Goal: Task Accomplishment & Management: Manage account settings

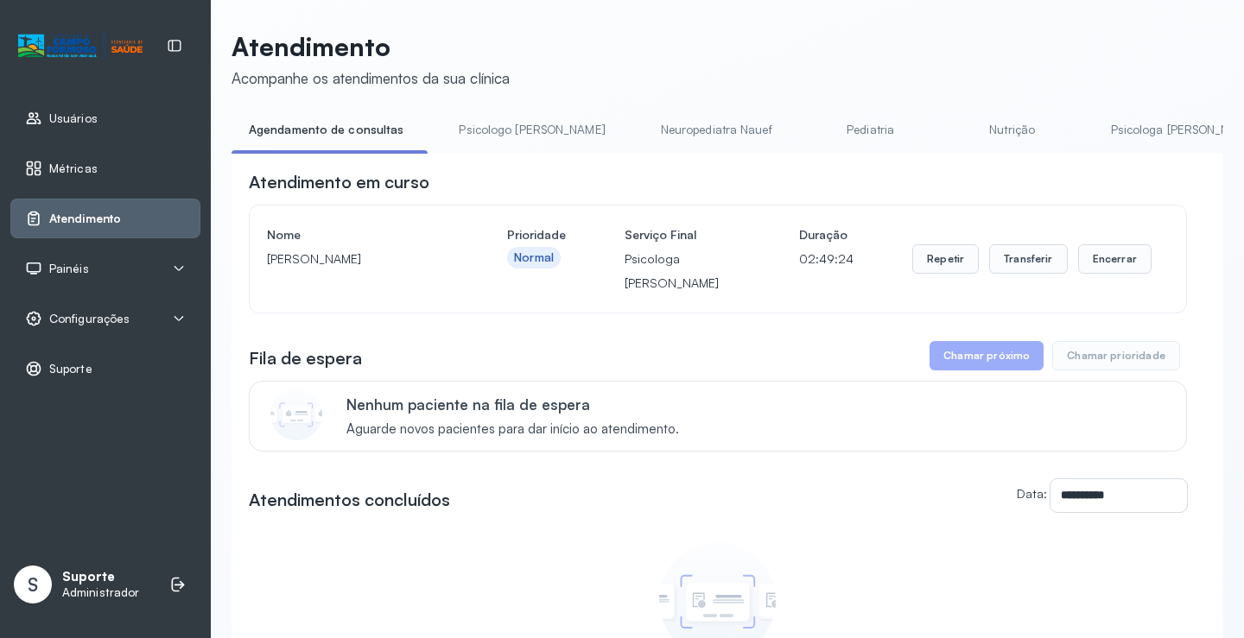
scroll to position [86, 0]
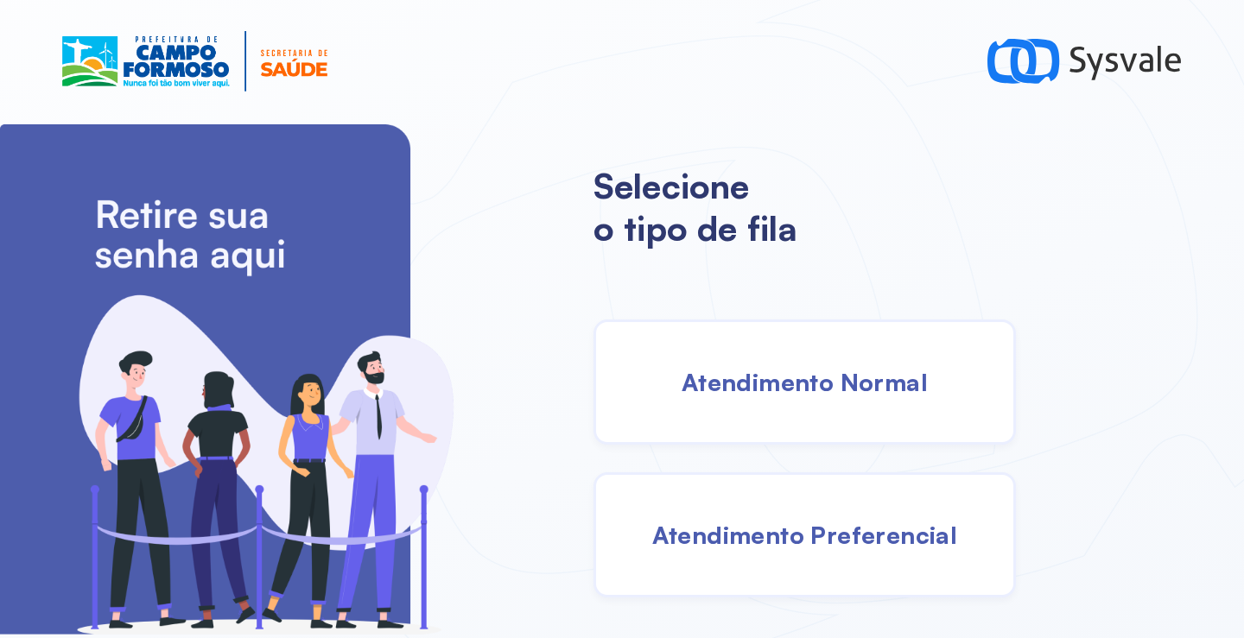
click at [712, 400] on div "Atendimento Normal" at bounding box center [804, 382] width 422 height 125
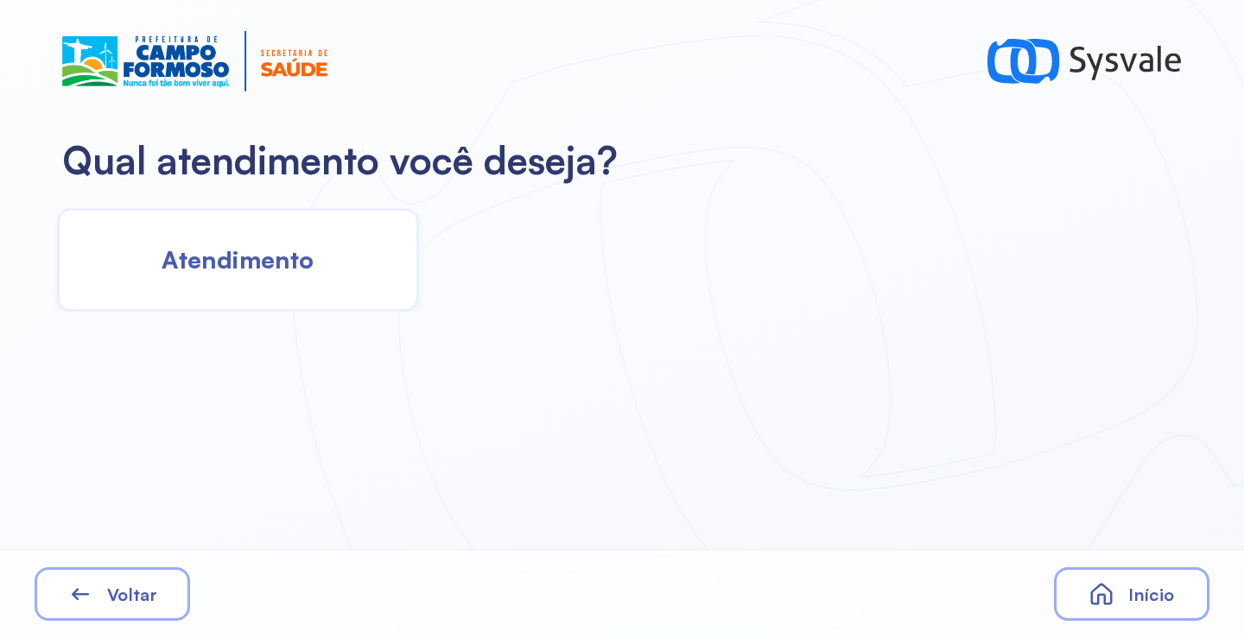
click at [228, 257] on span "Atendimento" at bounding box center [237, 259] width 152 height 30
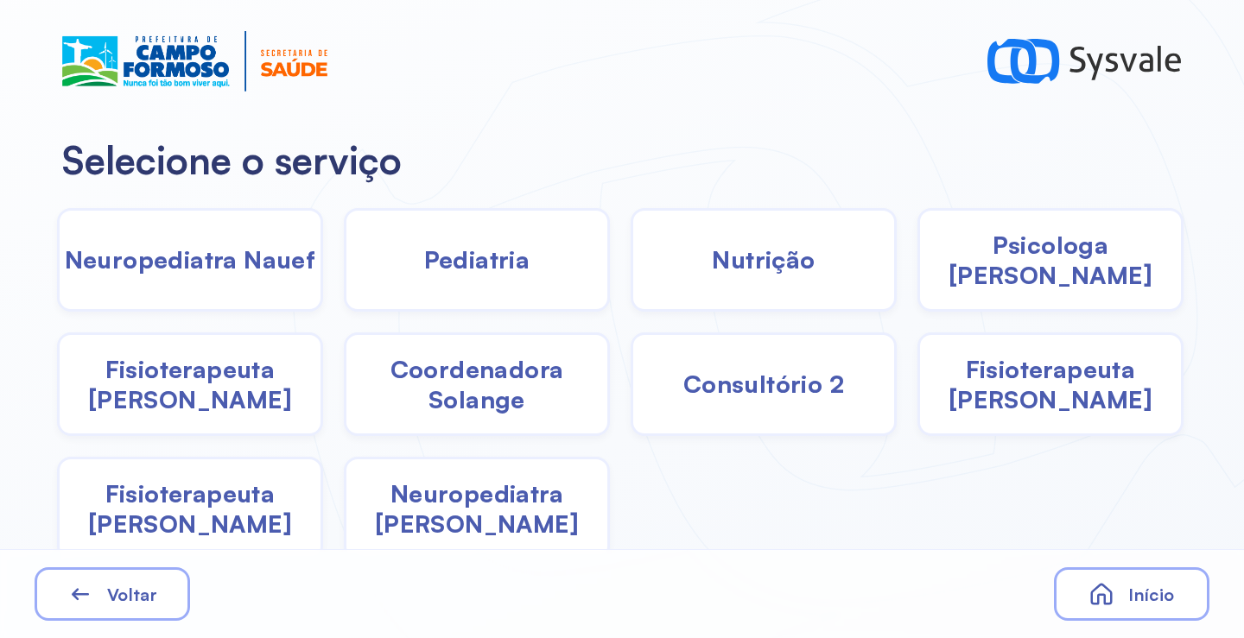
click at [691, 259] on div "Nutrição" at bounding box center [763, 260] width 266 height 104
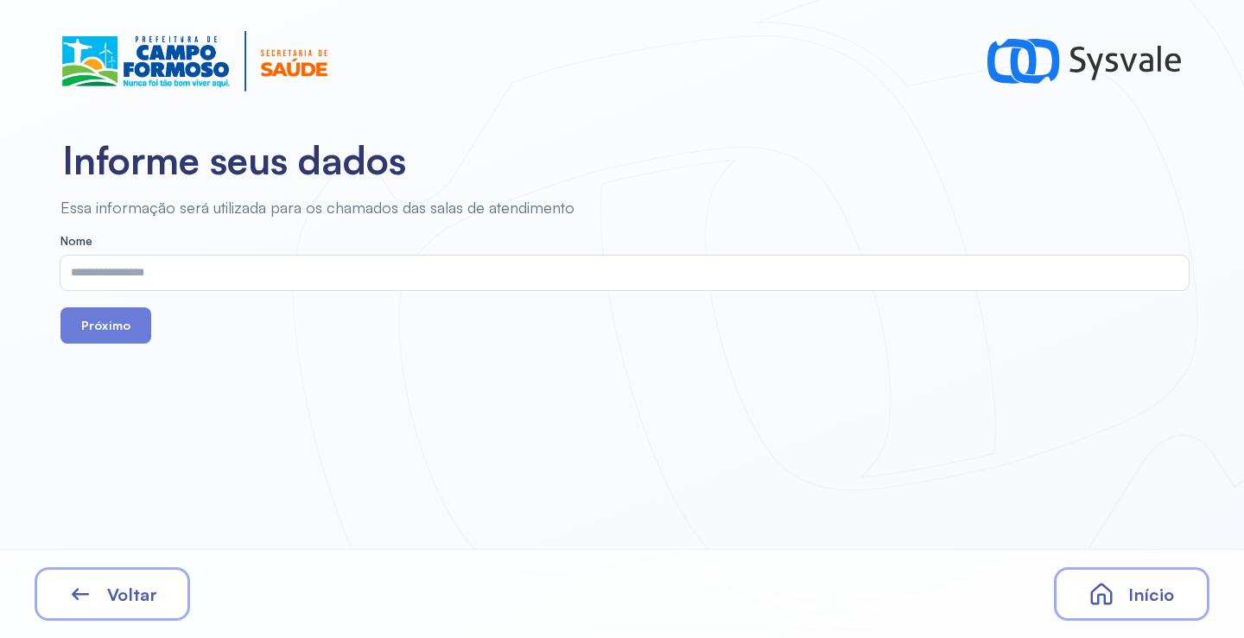
click at [267, 278] on input "text" at bounding box center [620, 273] width 1121 height 35
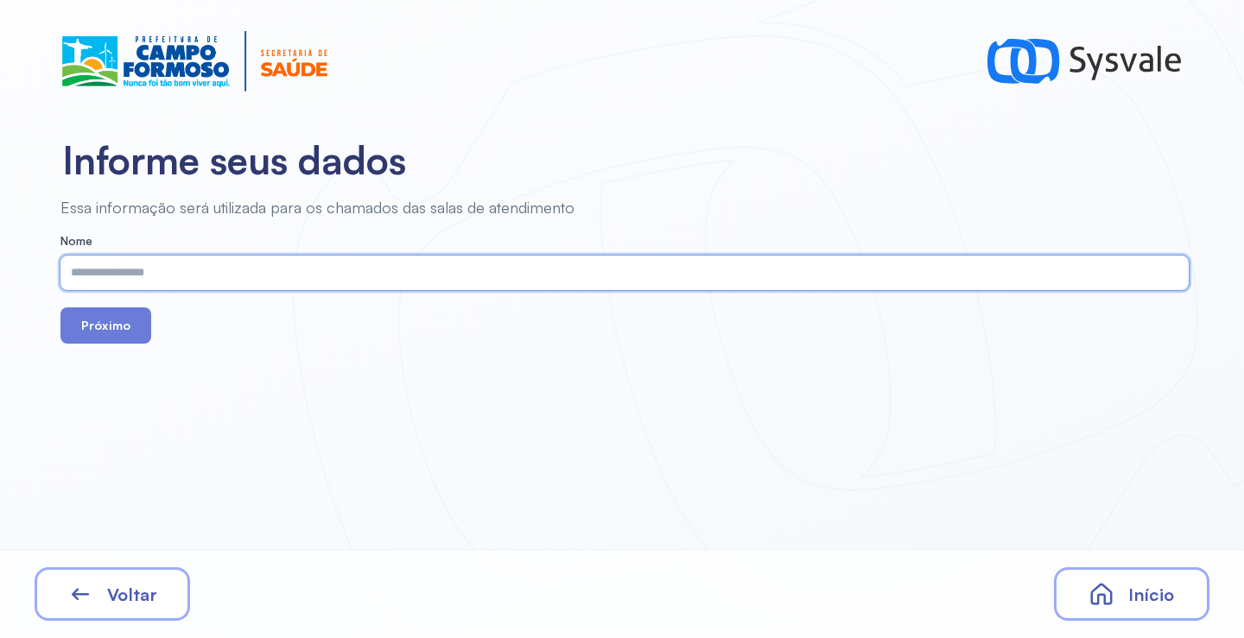
paste input "**********"
type input "**********"
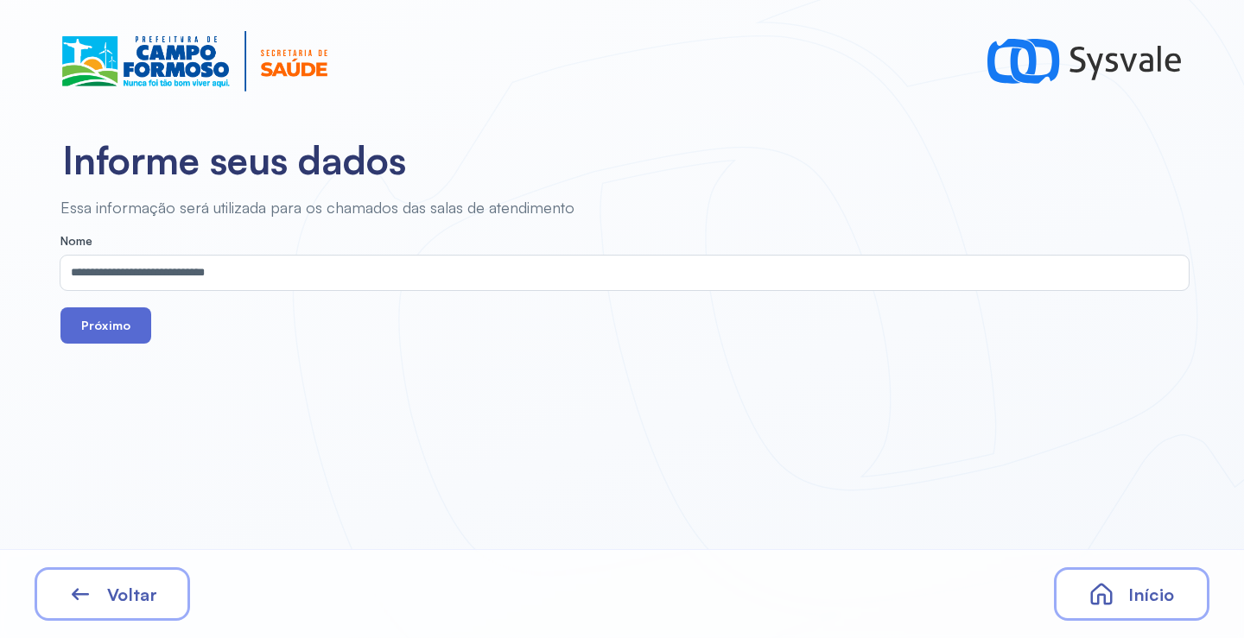
click at [127, 333] on button "Próximo" at bounding box center [105, 325] width 91 height 36
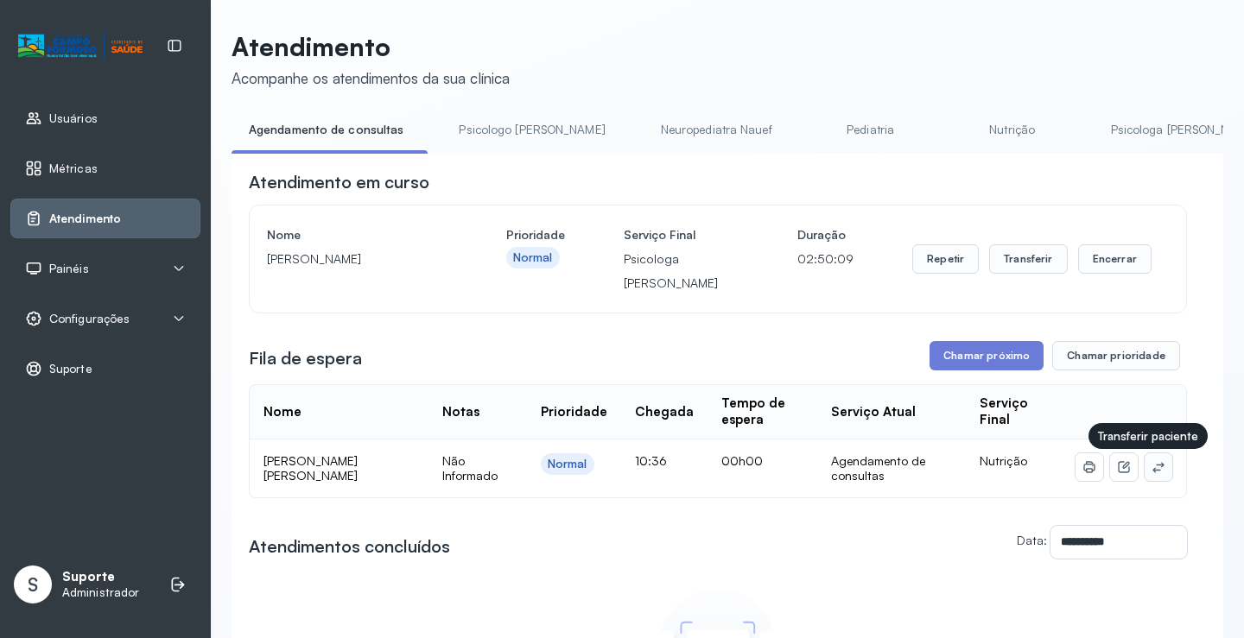
click at [1151, 471] on icon at bounding box center [1158, 467] width 14 height 14
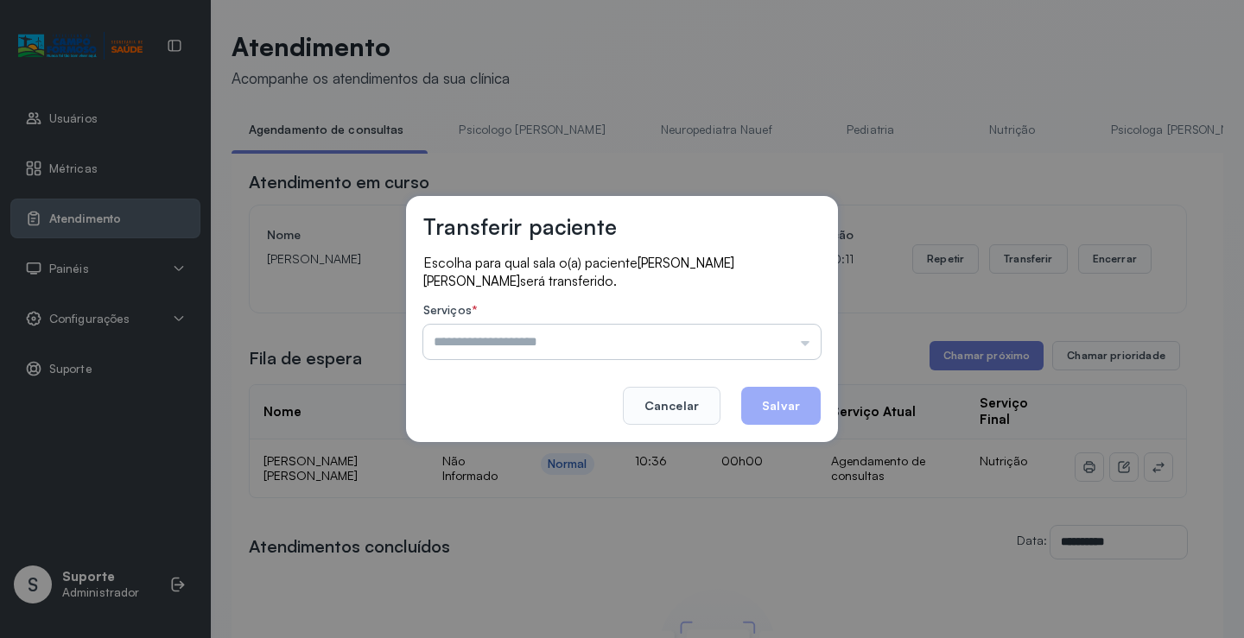
click at [717, 340] on input "text" at bounding box center [621, 342] width 397 height 35
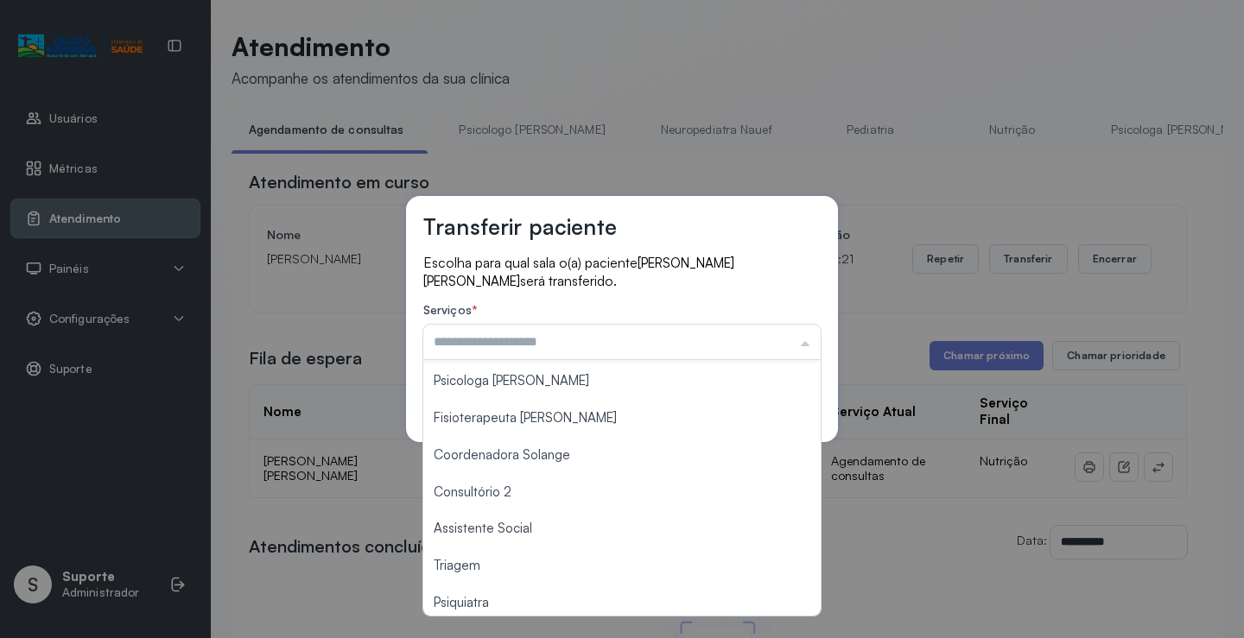
scroll to position [173, 0]
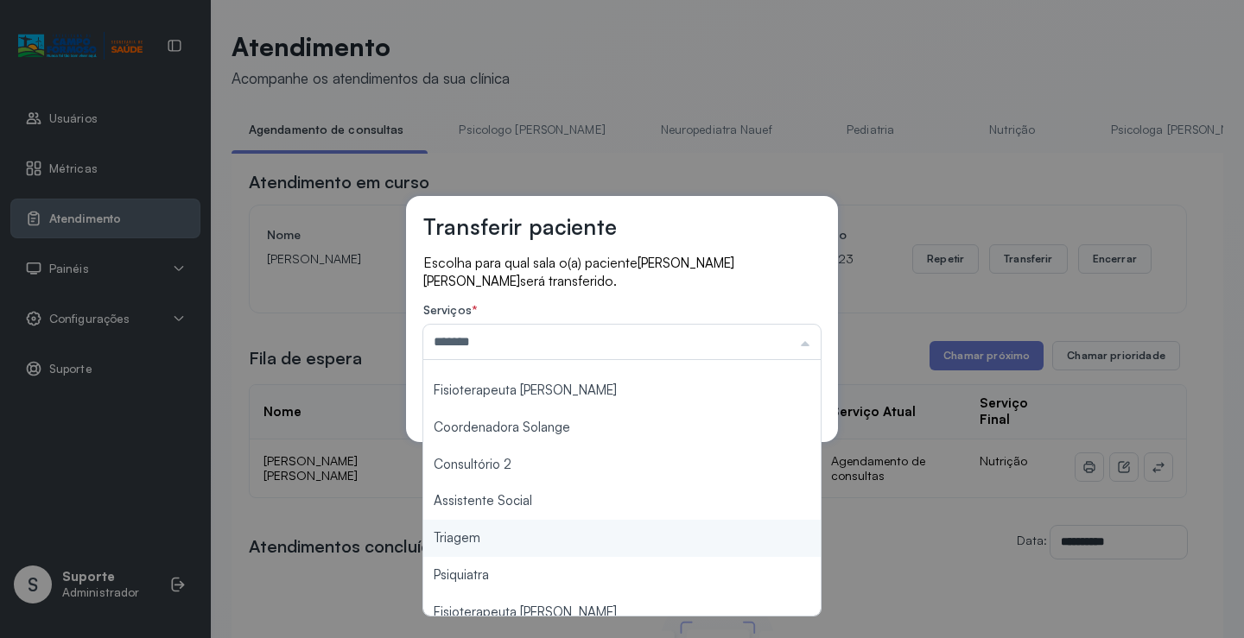
click at [513, 545] on div "Transferir paciente Escolha para qual sala o(a) paciente Levi Fernando Miranda …" at bounding box center [622, 319] width 1244 height 638
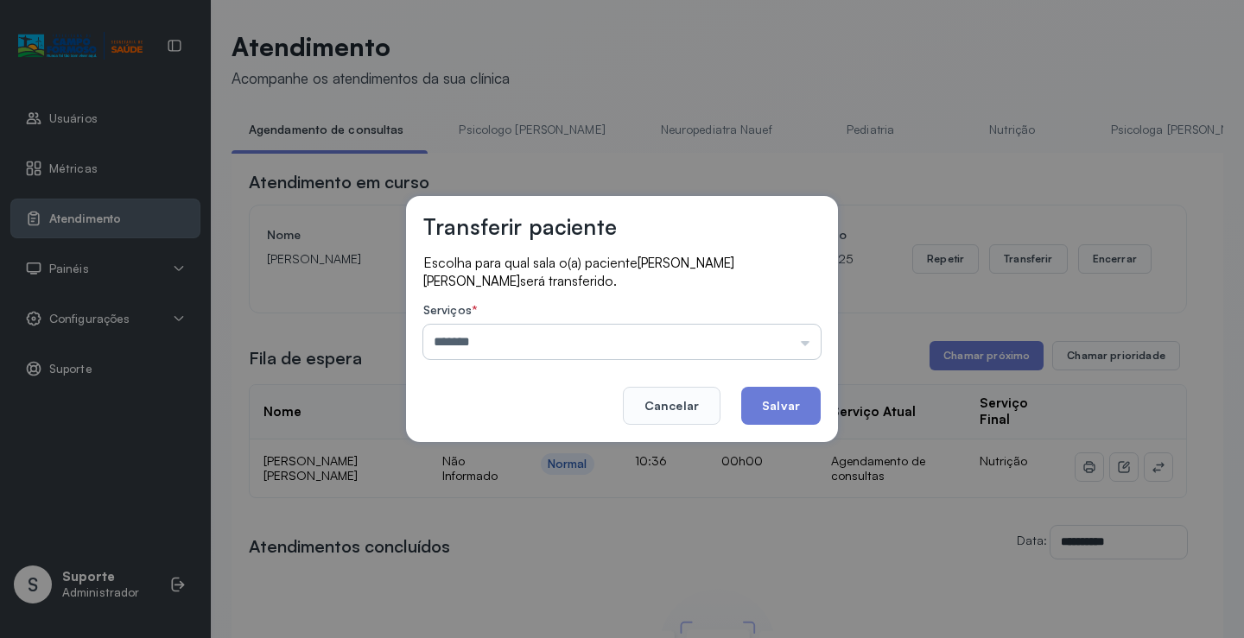
click at [732, 338] on input "*******" at bounding box center [621, 342] width 397 height 35
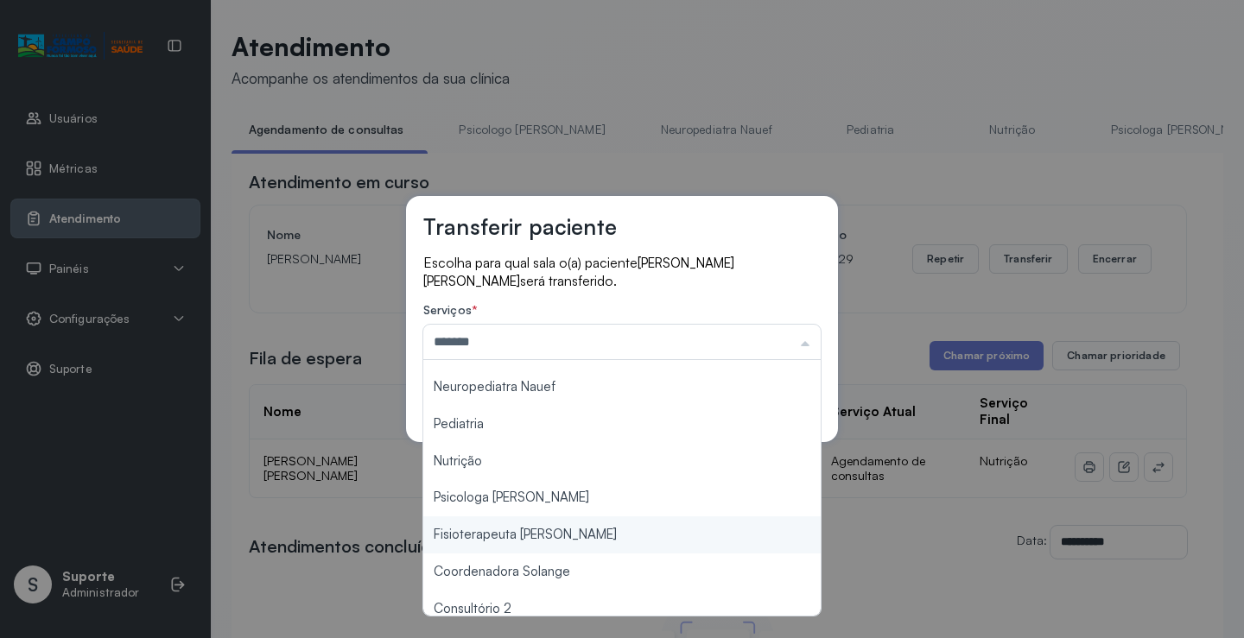
scroll to position [3, 0]
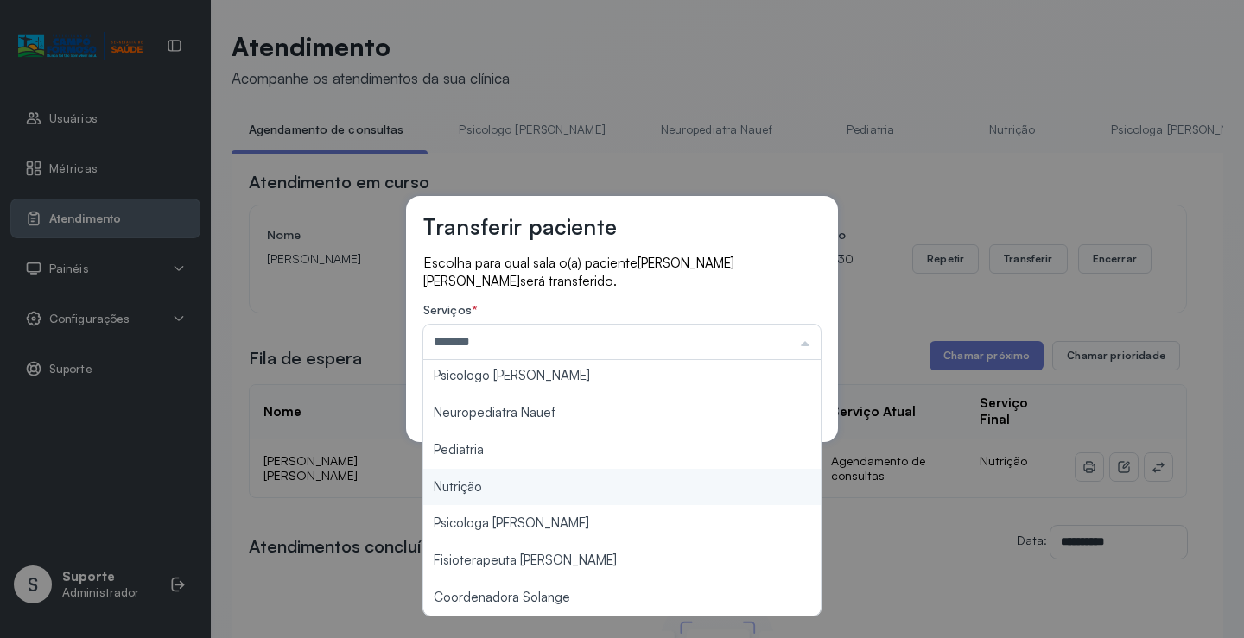
type input "********"
click at [516, 487] on div "Transferir paciente Escolha para qual sala o(a) paciente Levi Fernando Miranda …" at bounding box center [622, 319] width 1244 height 638
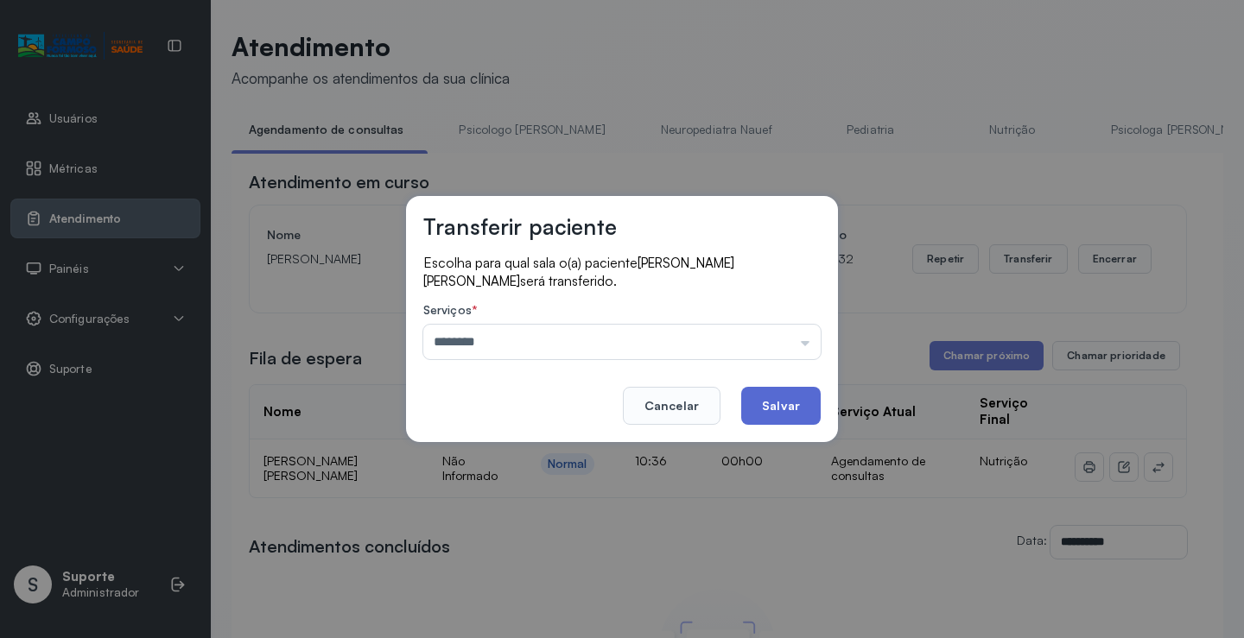
click at [775, 407] on button "Salvar" at bounding box center [780, 406] width 79 height 38
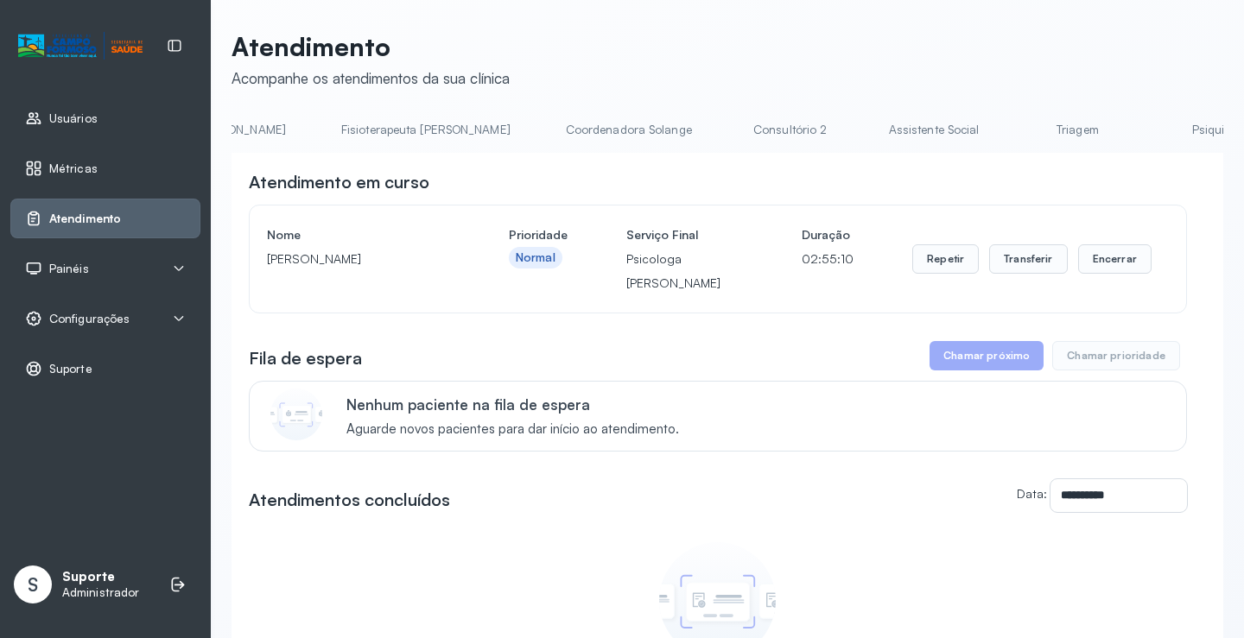
scroll to position [0, 973]
click at [1014, 125] on link "Triagem" at bounding box center [1074, 130] width 121 height 28
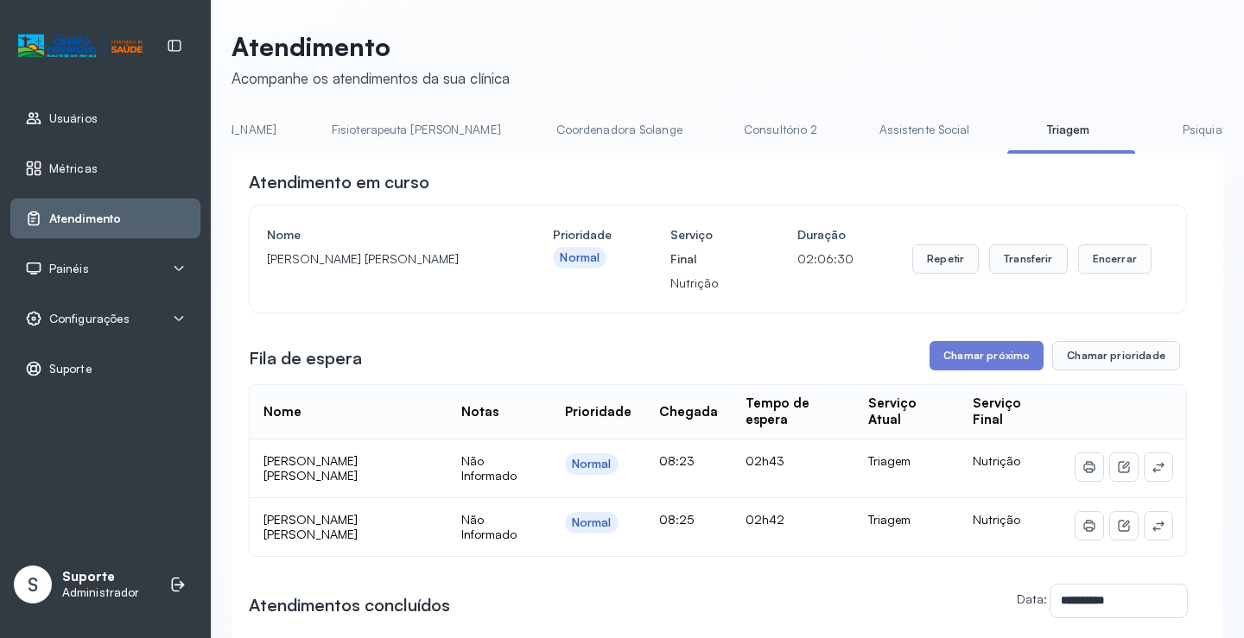
scroll to position [0, 937]
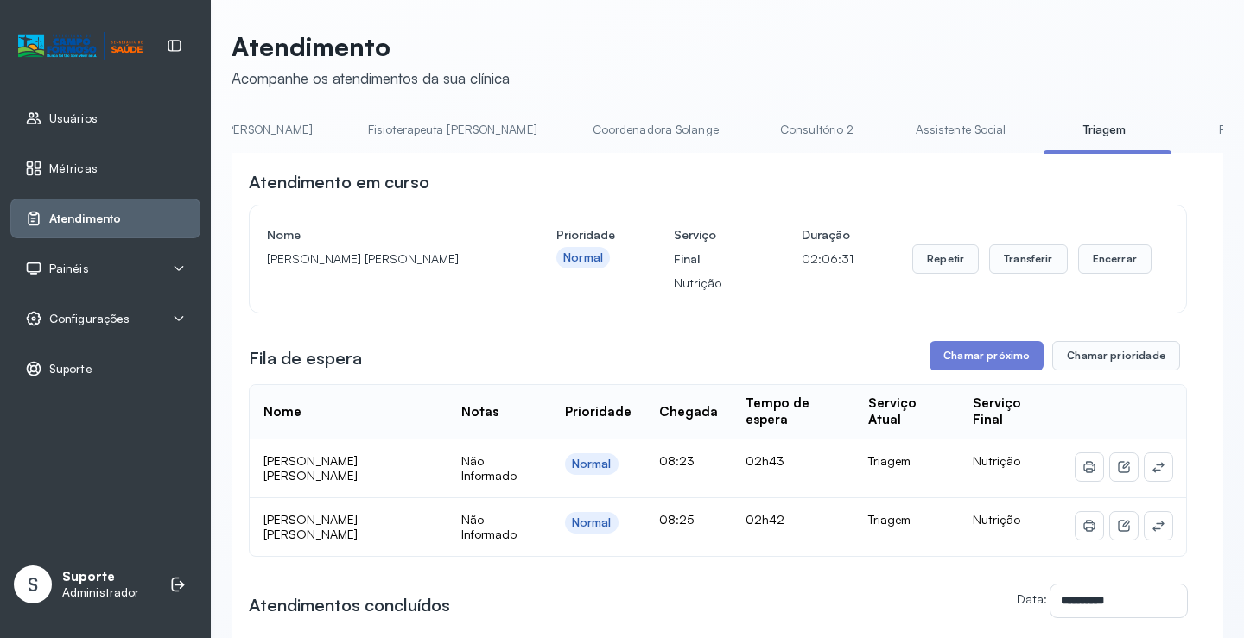
click at [575, 131] on link "Coordenadora Solange" at bounding box center [655, 130] width 161 height 28
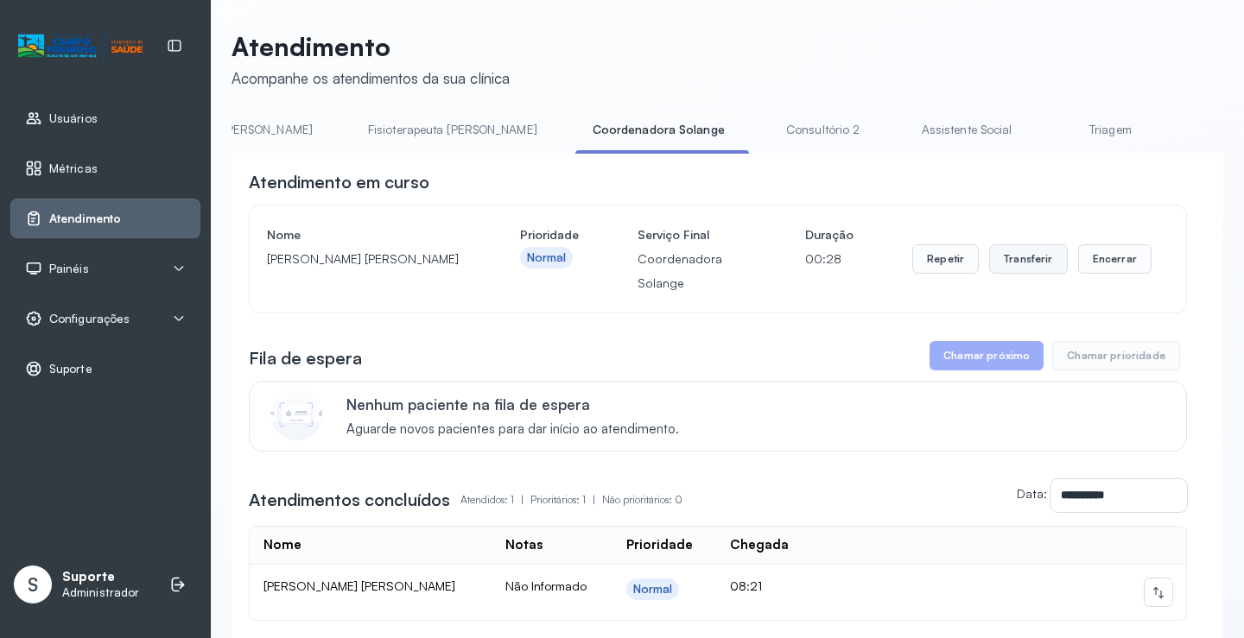
click at [1017, 268] on button "Transferir" at bounding box center [1028, 258] width 79 height 29
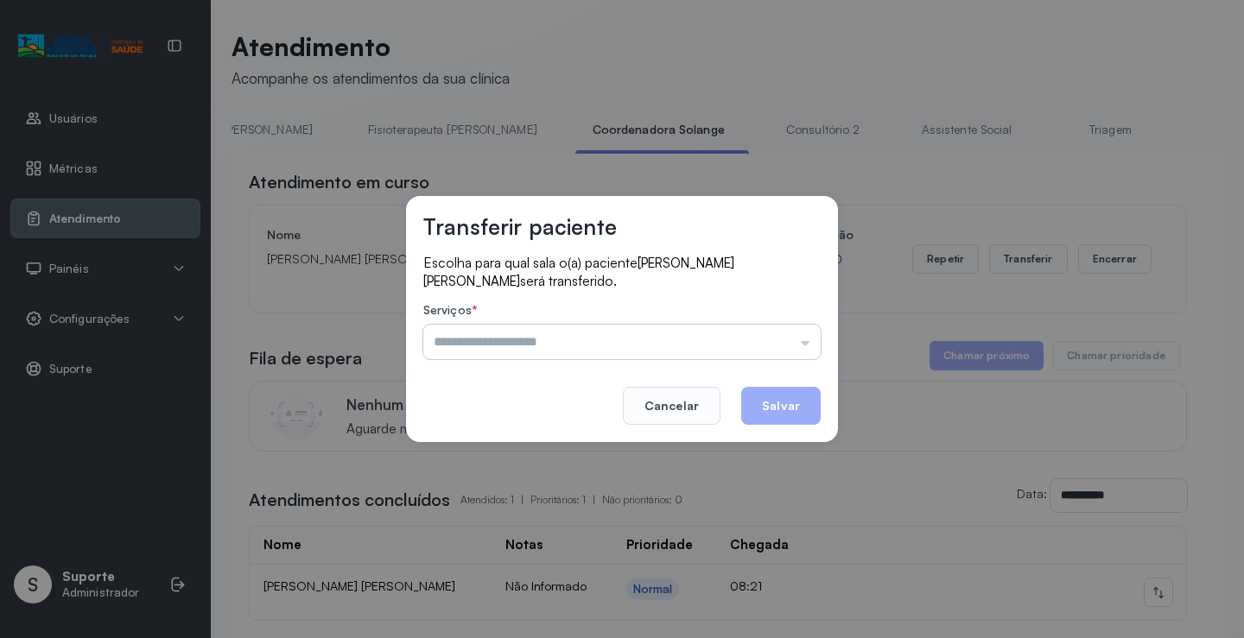
click at [620, 337] on input "text" at bounding box center [621, 342] width 397 height 35
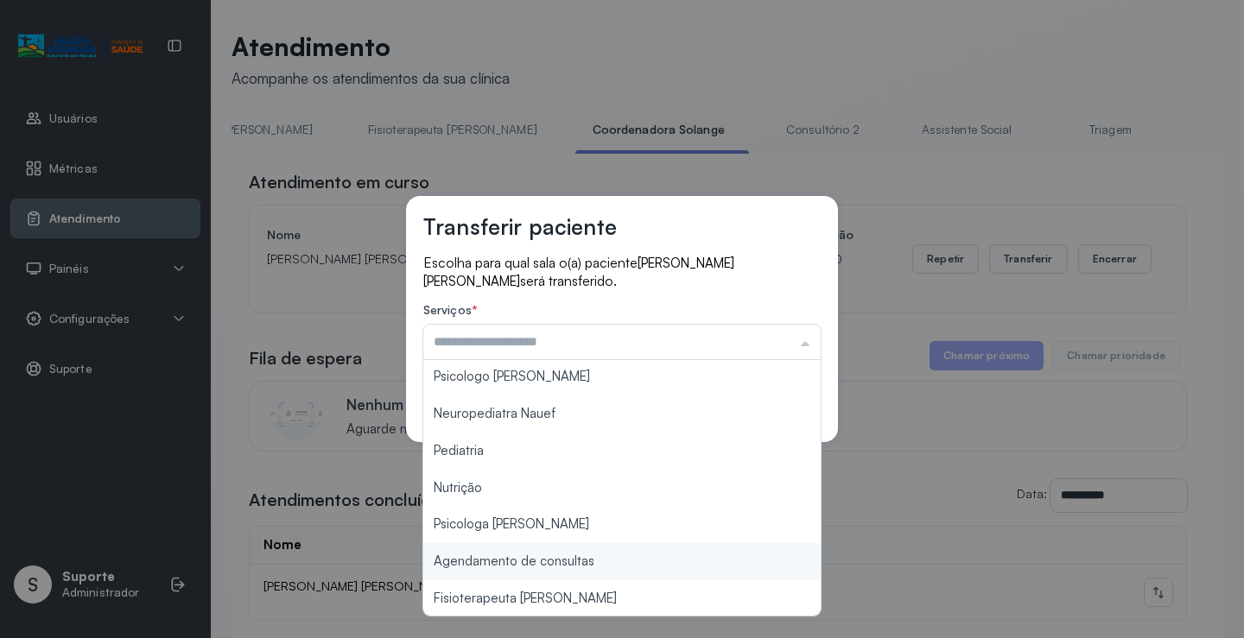
scroll to position [0, 0]
click at [468, 336] on input "text" at bounding box center [621, 342] width 397 height 35
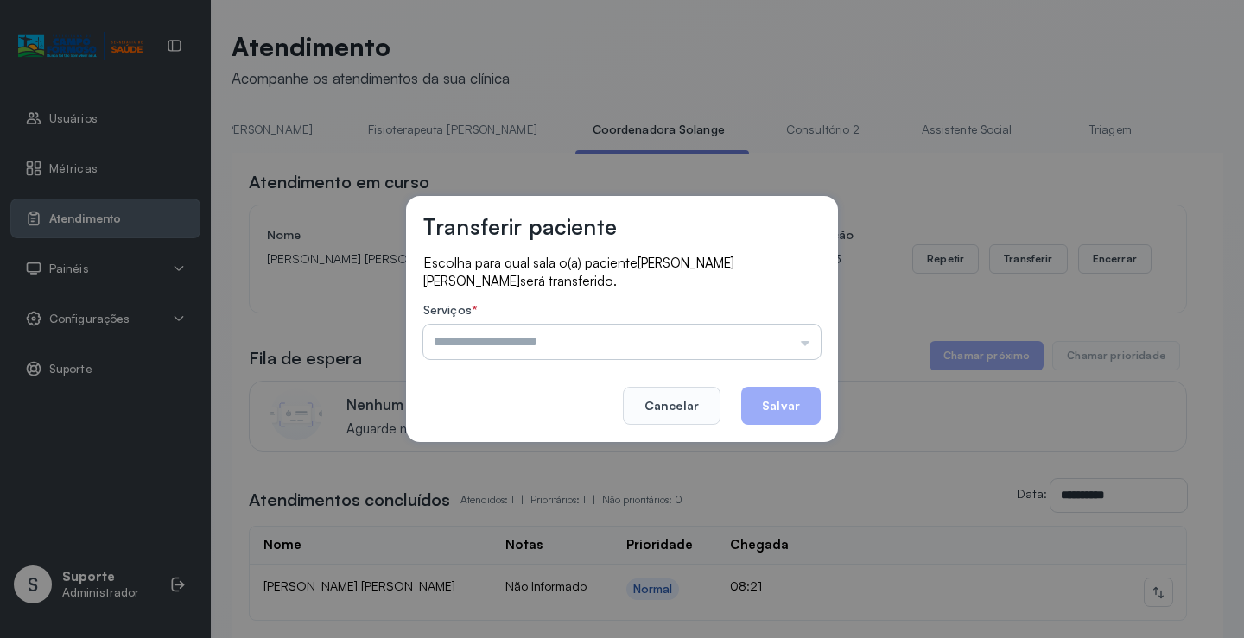
click at [486, 345] on input "text" at bounding box center [621, 342] width 397 height 35
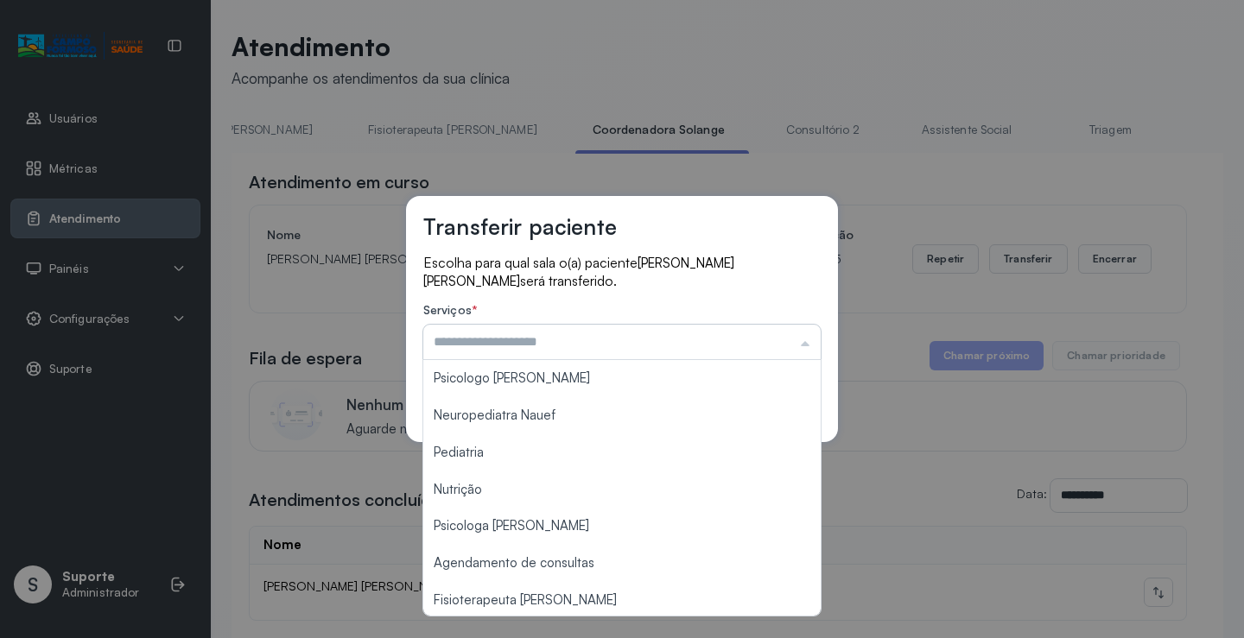
click at [497, 340] on input "text" at bounding box center [621, 342] width 397 height 35
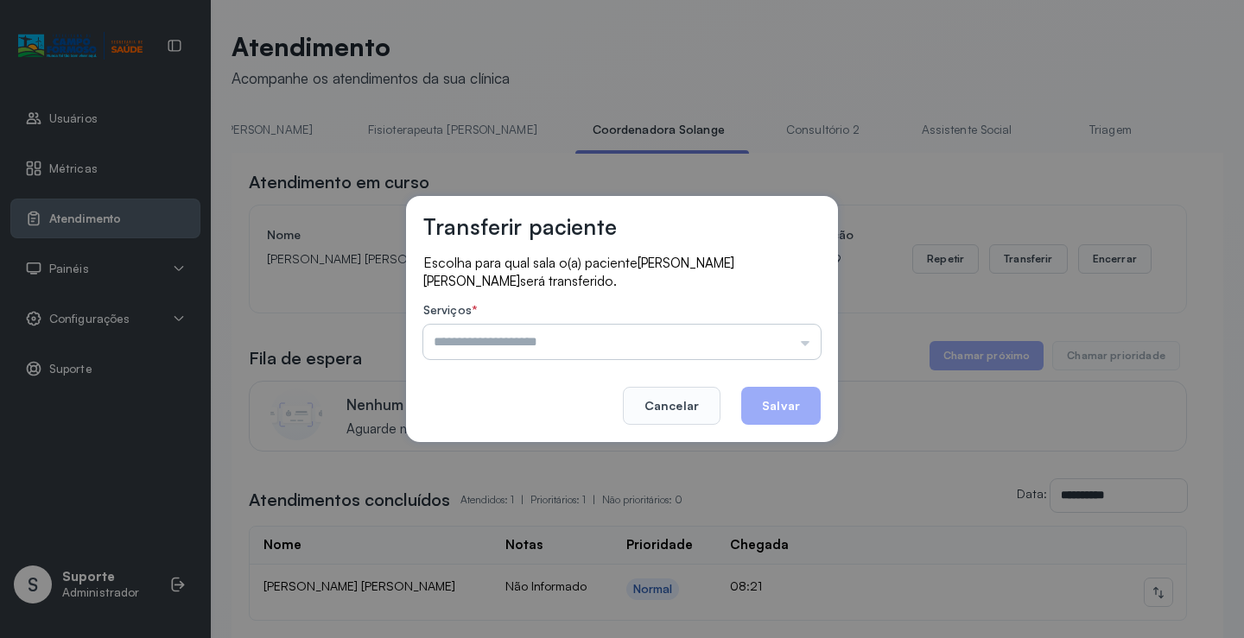
click at [555, 345] on input "text" at bounding box center [621, 342] width 397 height 35
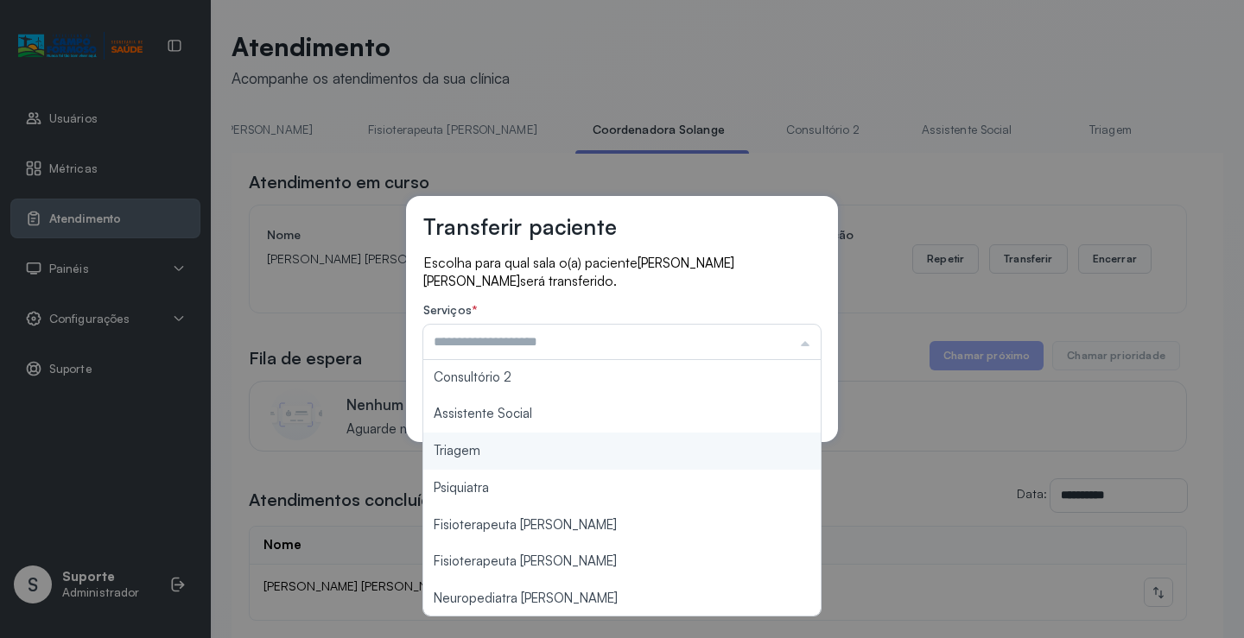
scroll to position [261, 0]
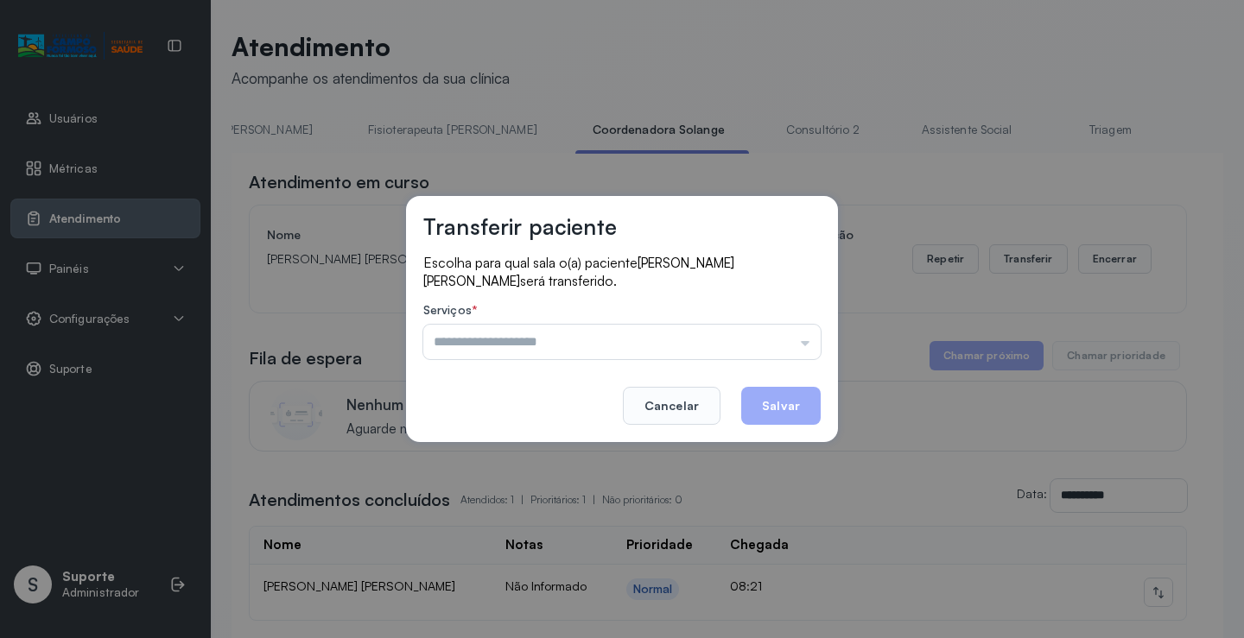
click at [758, 228] on div "Transferir paciente" at bounding box center [621, 233] width 397 height 41
click at [652, 409] on button "Cancelar" at bounding box center [672, 406] width 98 height 38
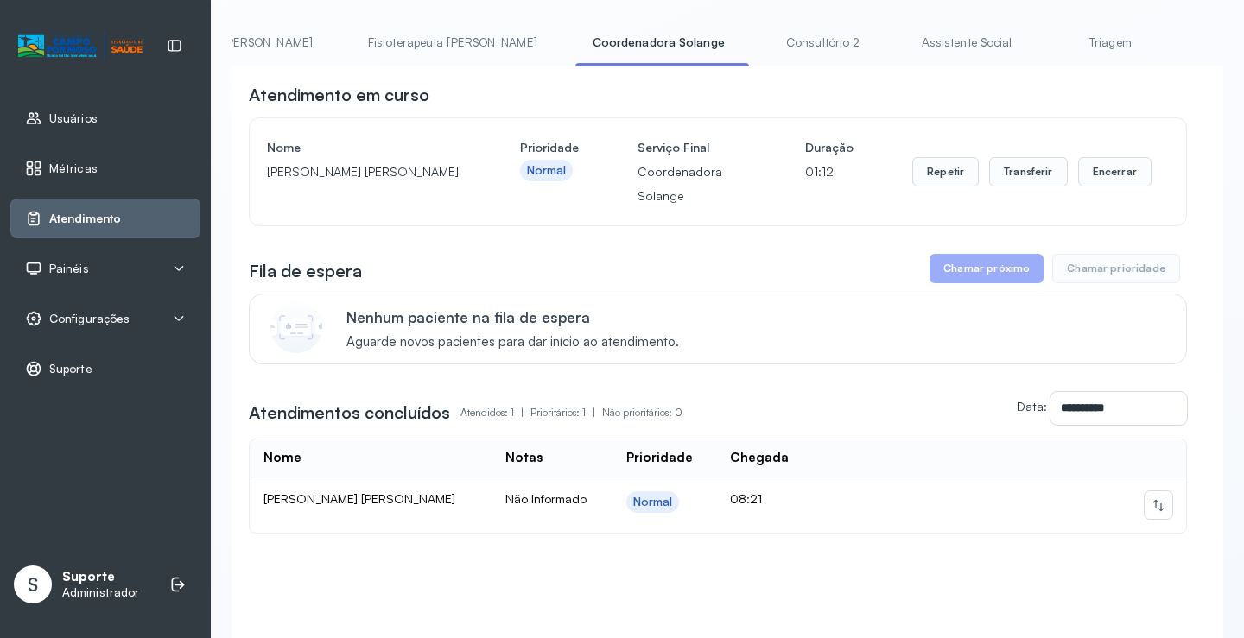
scroll to position [160, 0]
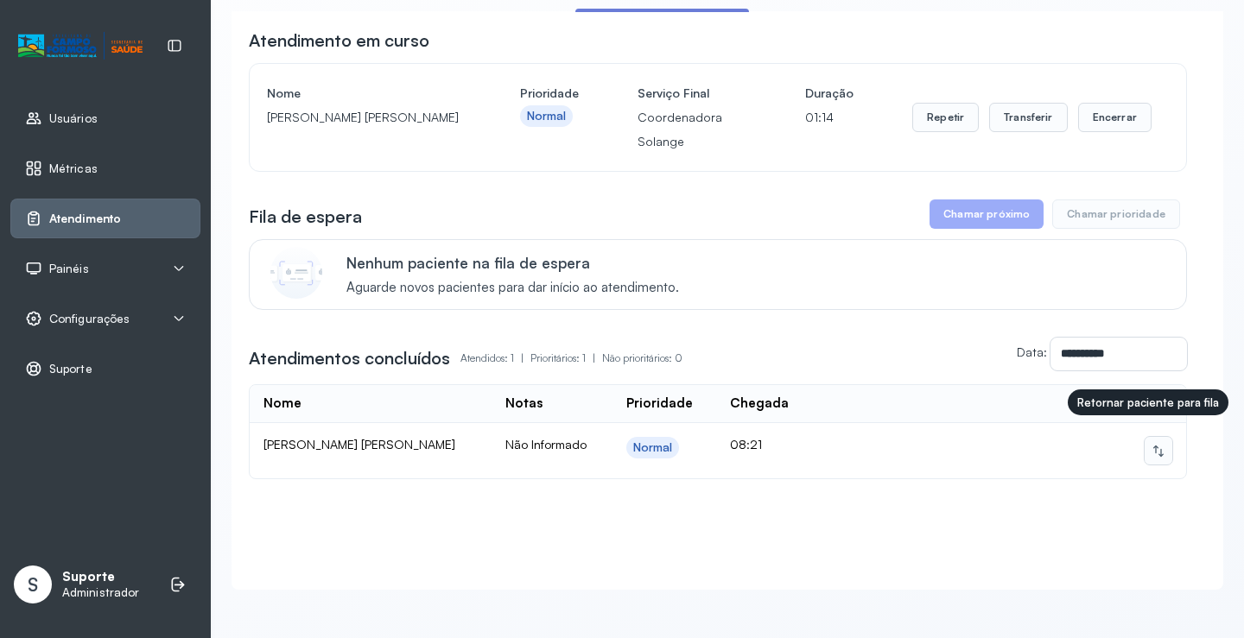
click at [1151, 444] on icon at bounding box center [1158, 451] width 14 height 14
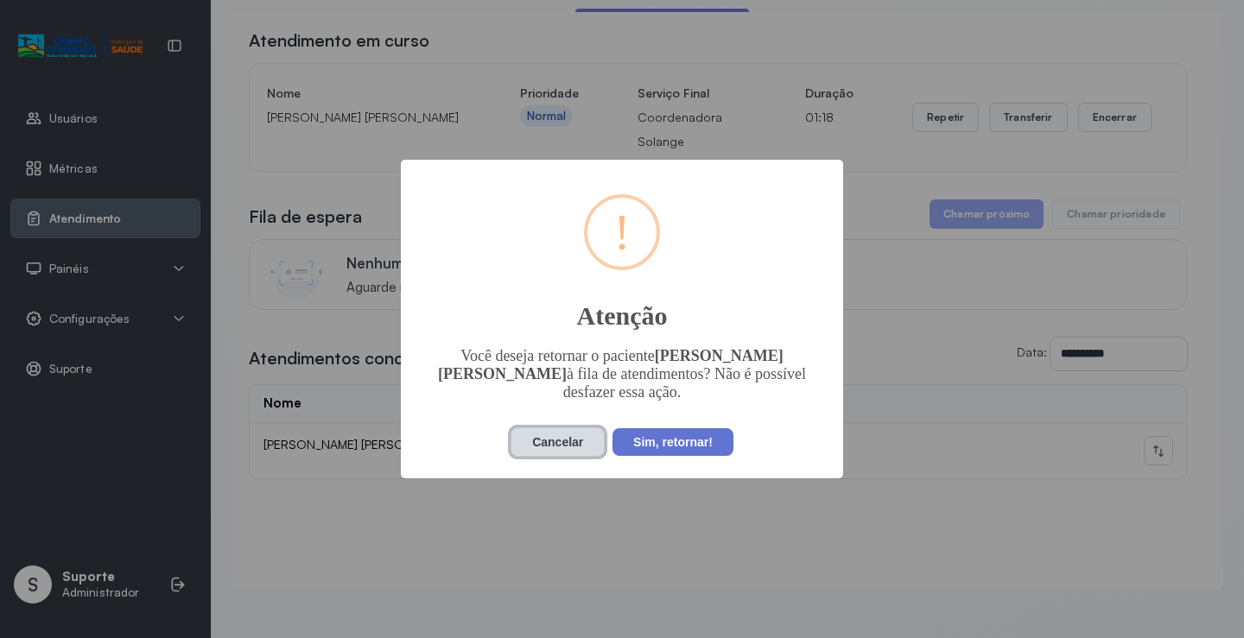
click at [548, 434] on button "Cancelar" at bounding box center [557, 441] width 94 height 29
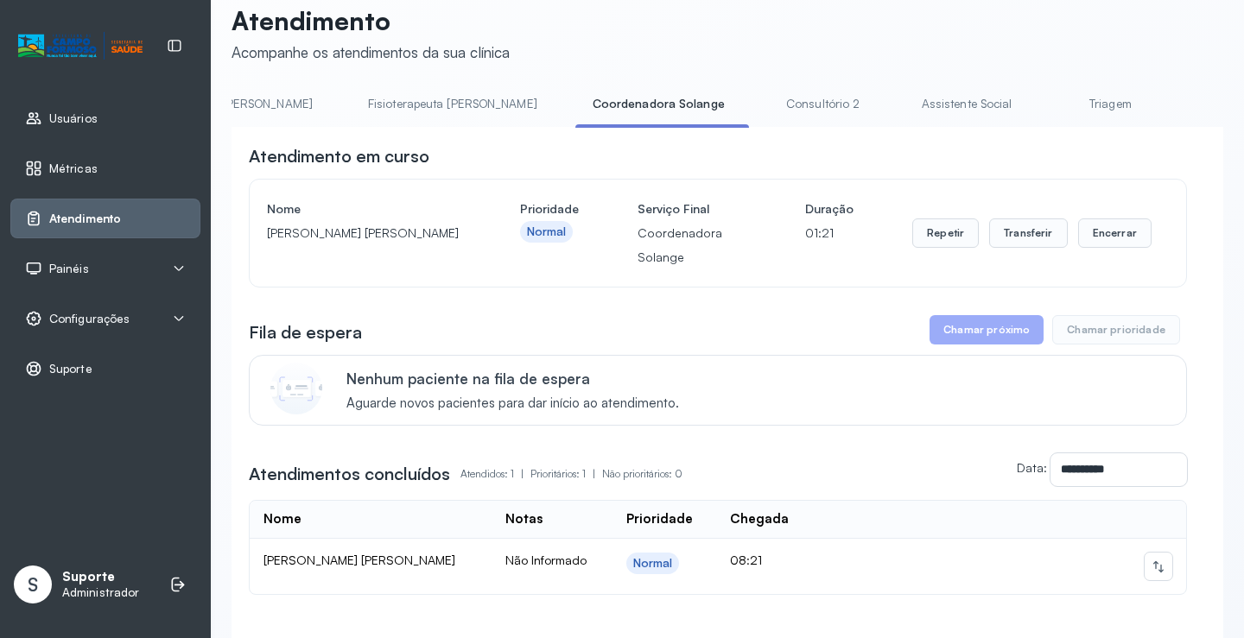
scroll to position [0, 0]
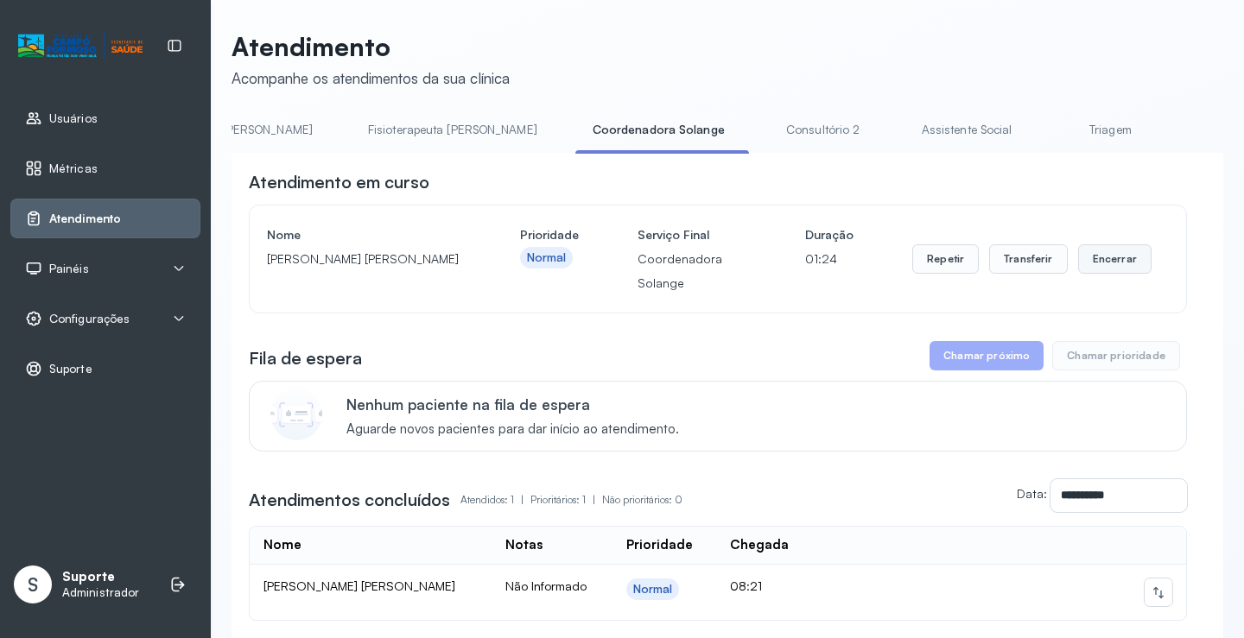
click at [1098, 267] on button "Encerrar" at bounding box center [1114, 258] width 73 height 29
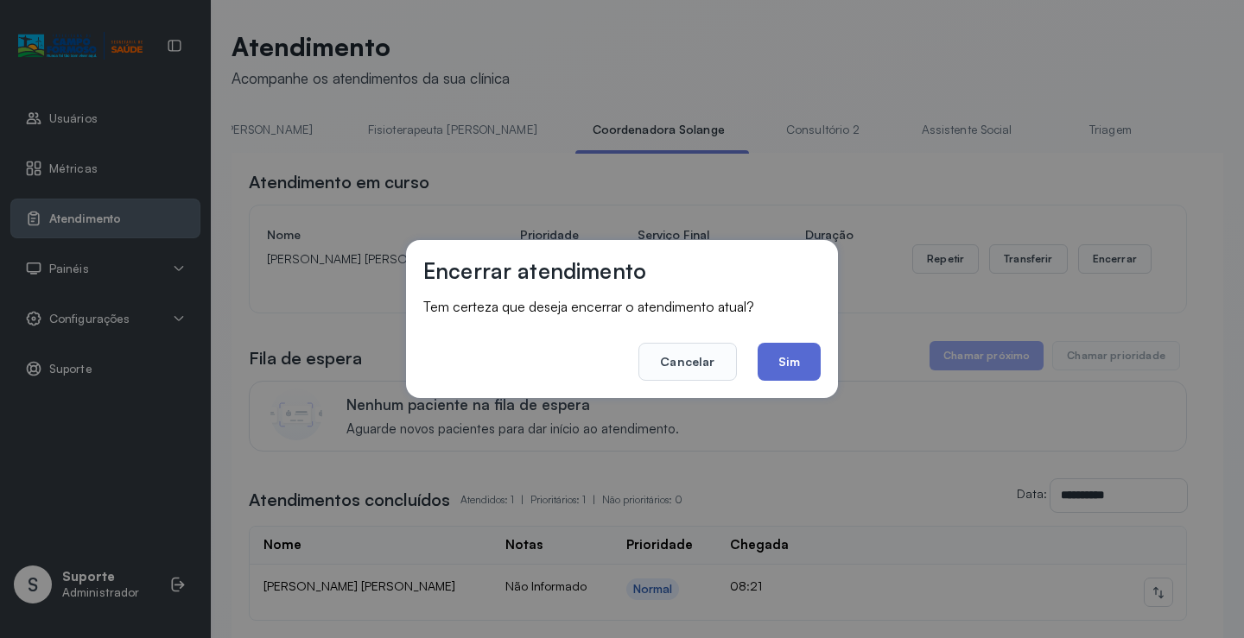
click at [775, 359] on button "Sim" at bounding box center [788, 362] width 63 height 38
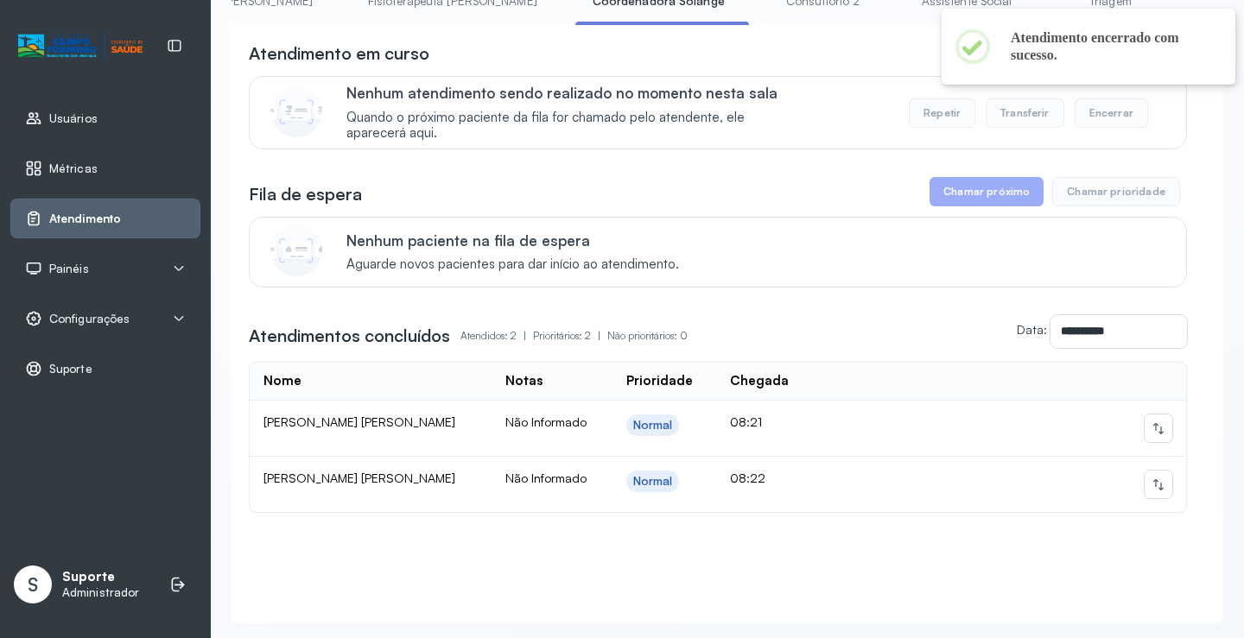
scroll to position [180, 0]
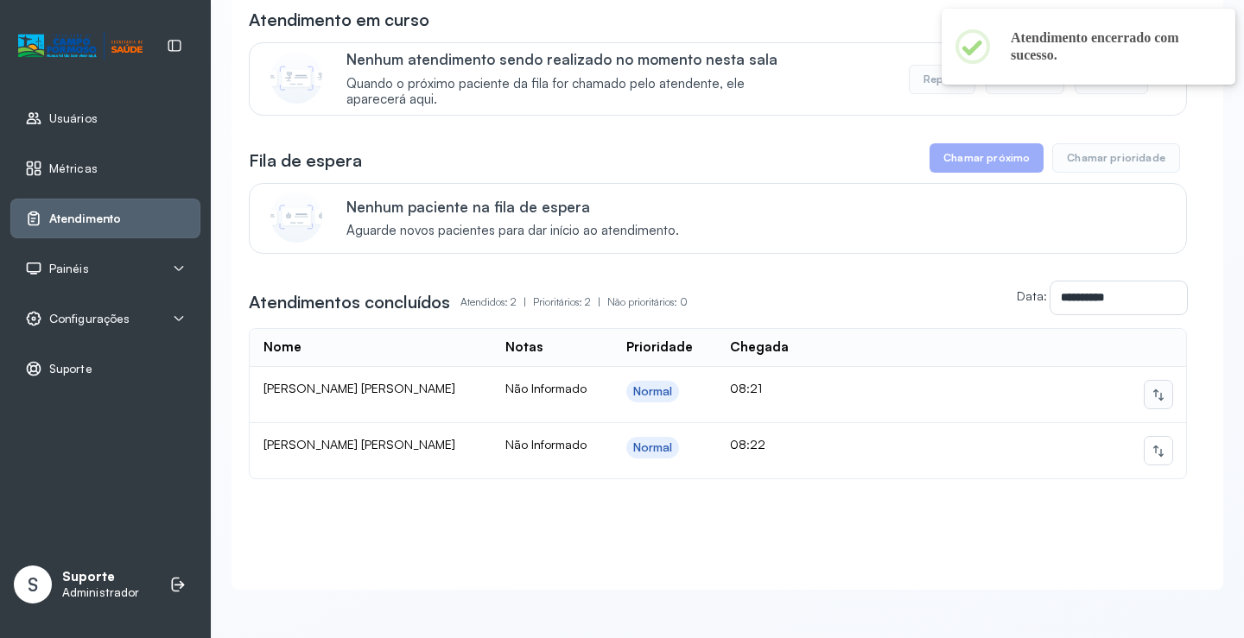
click at [1151, 388] on icon at bounding box center [1158, 395] width 14 height 14
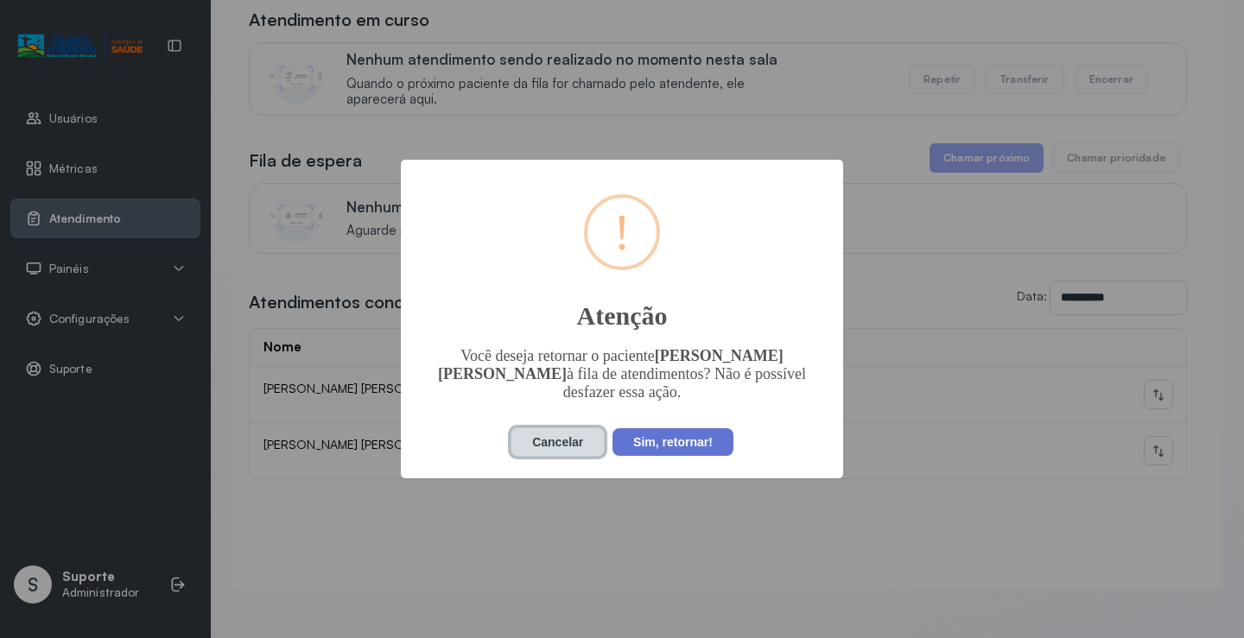
click at [559, 432] on button "Cancelar" at bounding box center [557, 441] width 94 height 29
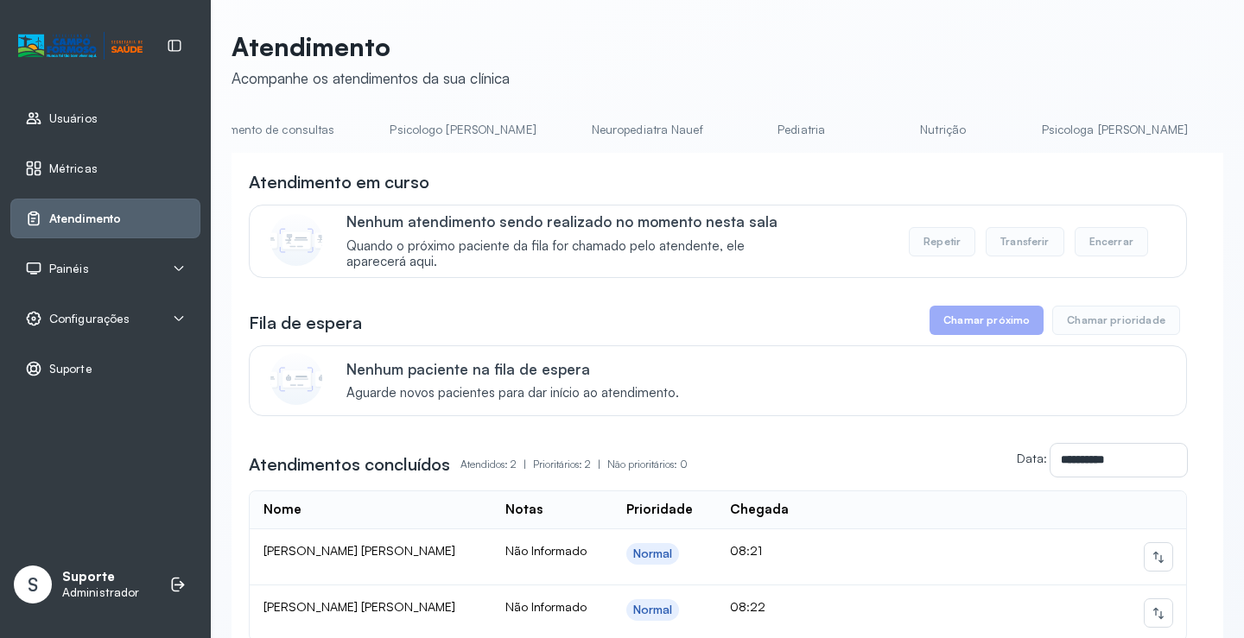
scroll to position [0, 0]
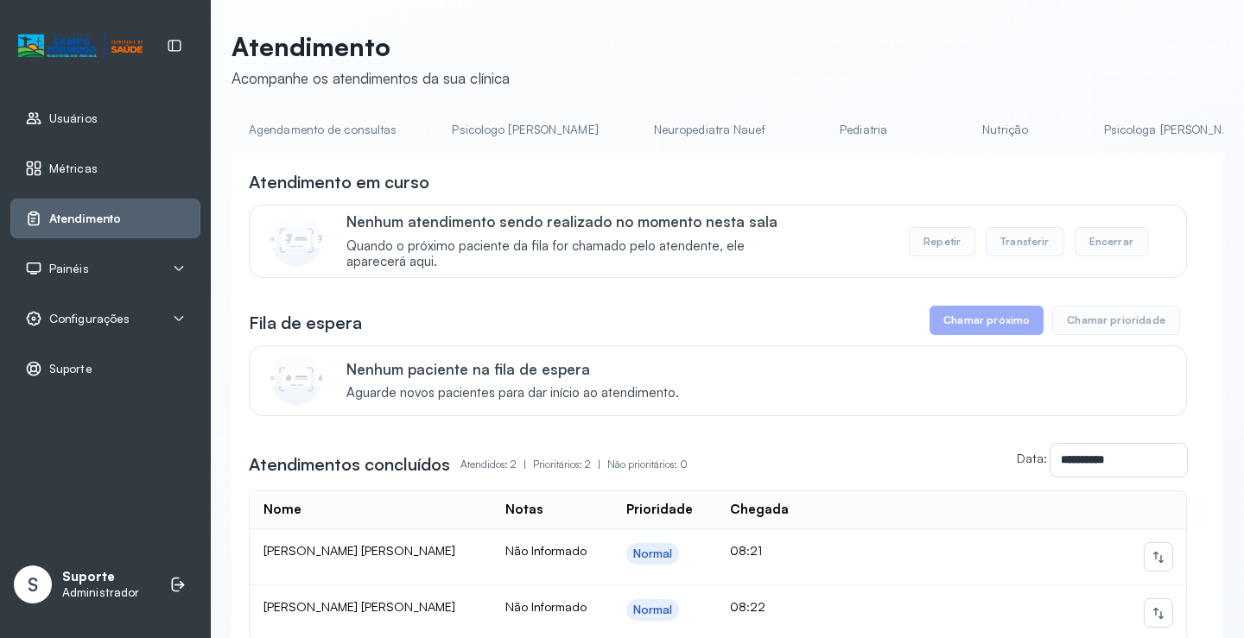
click at [369, 127] on link "Agendamento de consultas" at bounding box center [322, 130] width 182 height 28
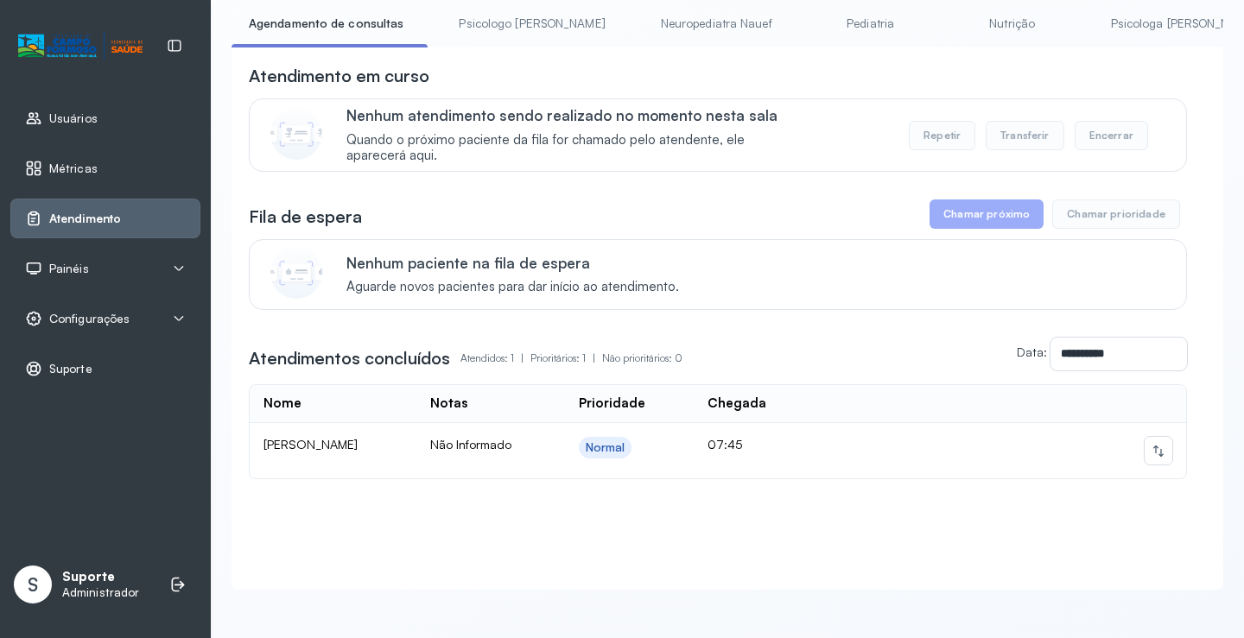
scroll to position [124, 0]
click at [1151, 444] on icon at bounding box center [1158, 451] width 14 height 14
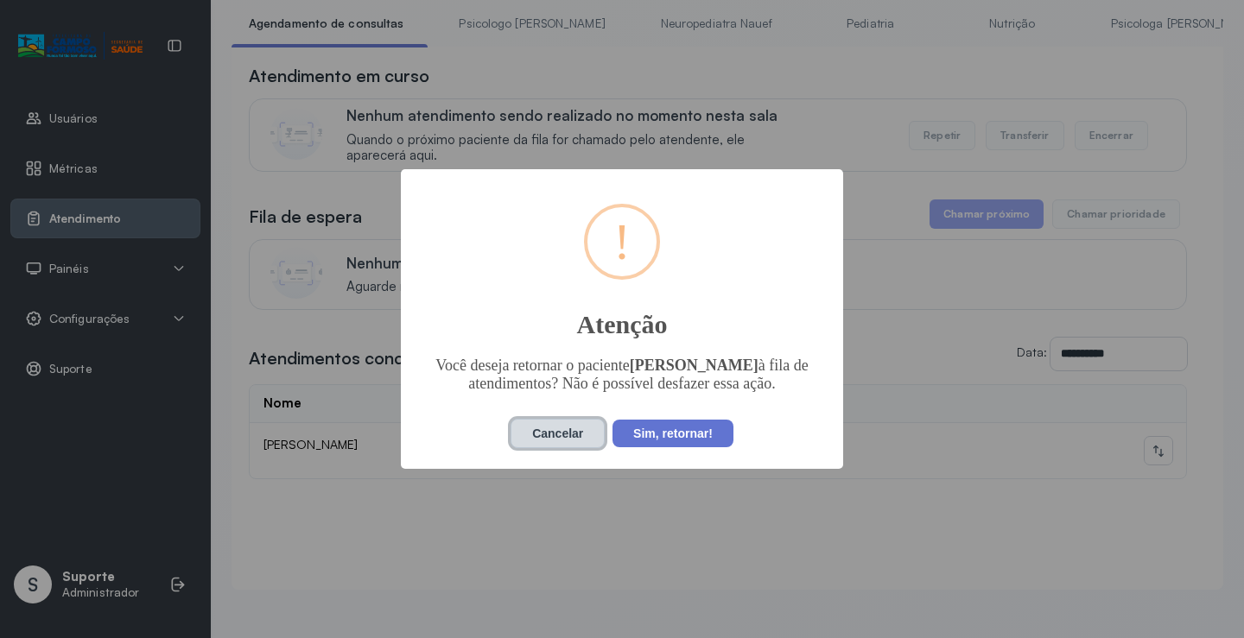
click at [545, 433] on button "Cancelar" at bounding box center [557, 433] width 94 height 29
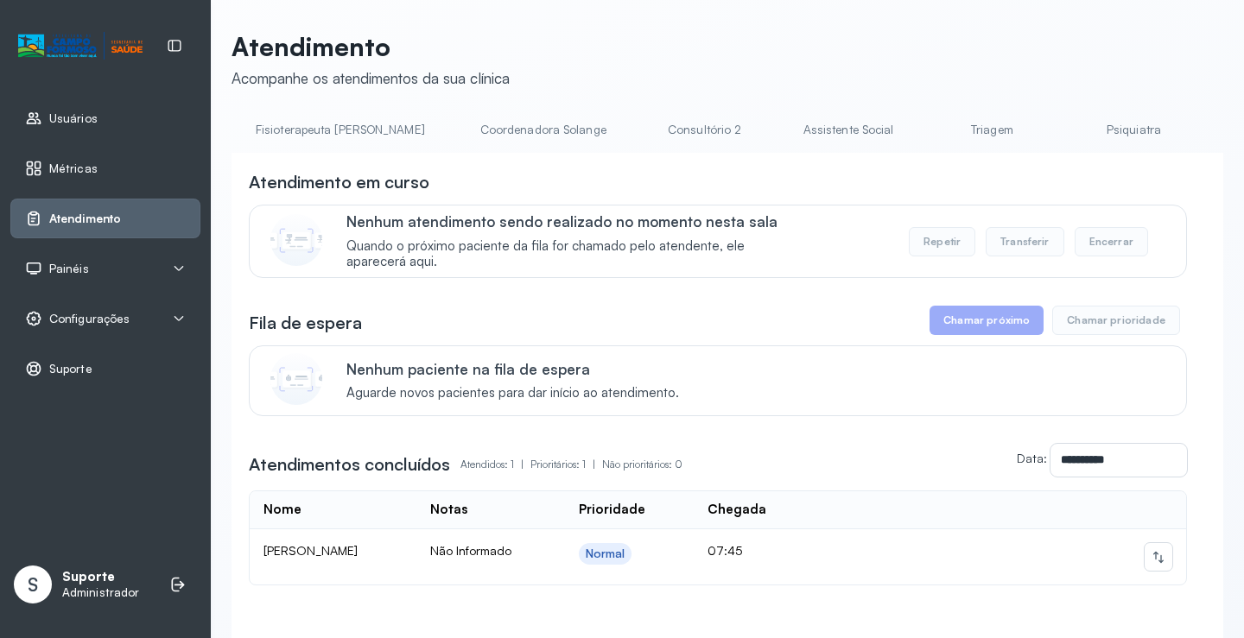
scroll to position [0, 1060]
click at [927, 127] on link "Triagem" at bounding box center [987, 130] width 121 height 28
click at [924, 135] on link "Triagem" at bounding box center [984, 130] width 121 height 28
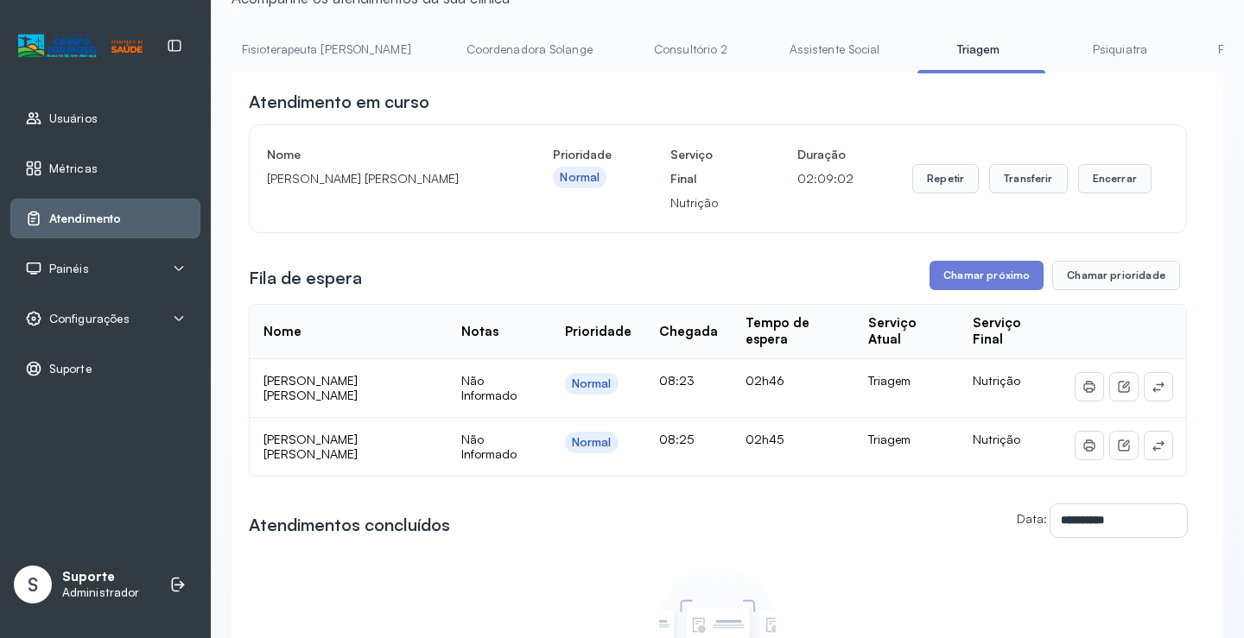
scroll to position [0, 0]
